Goal: Information Seeking & Learning: Learn about a topic

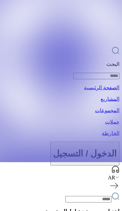
scroll to position [49, 0]
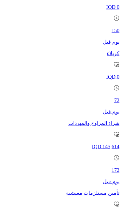
scroll to position [508, 0]
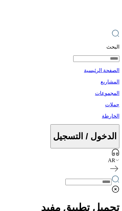
scroll to position [65, 0]
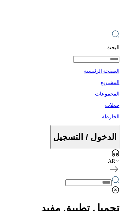
click at [113, 186] on icon at bounding box center [115, 189] width 7 height 7
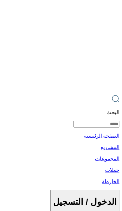
scroll to position [0, 0]
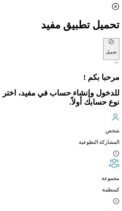
click at [106, 49] on p "تحميل" at bounding box center [111, 51] width 11 height 5
